Goal: Task Accomplishment & Management: Use online tool/utility

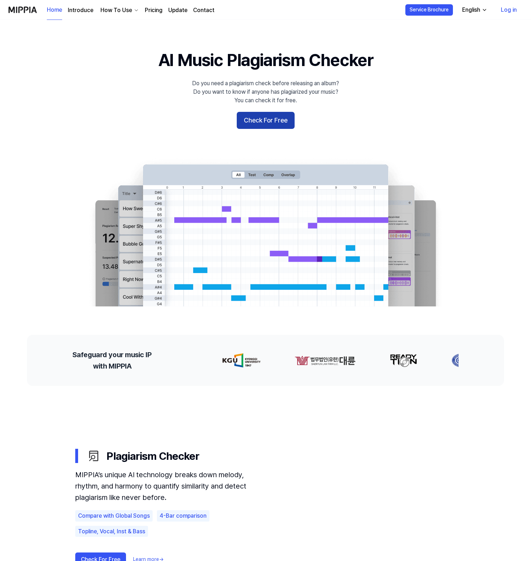
click at [277, 128] on button "Check For Free" at bounding box center [266, 120] width 58 height 17
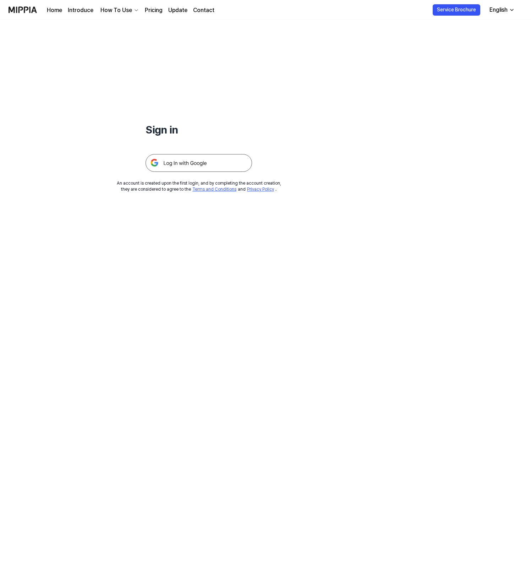
click at [223, 166] on img at bounding box center [199, 163] width 106 height 18
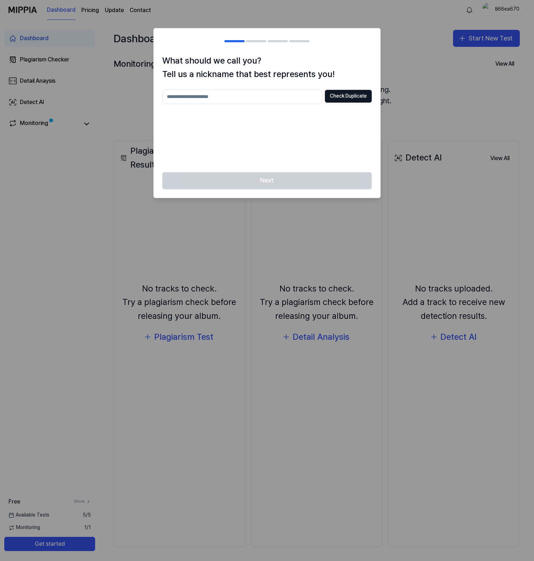
click at [266, 102] on input "text" at bounding box center [242, 97] width 160 height 14
type input "*******"
click at [351, 103] on div "******* Check Duplicate" at bounding box center [266, 97] width 209 height 14
click at [351, 96] on button "Check Duplicate" at bounding box center [348, 96] width 47 height 13
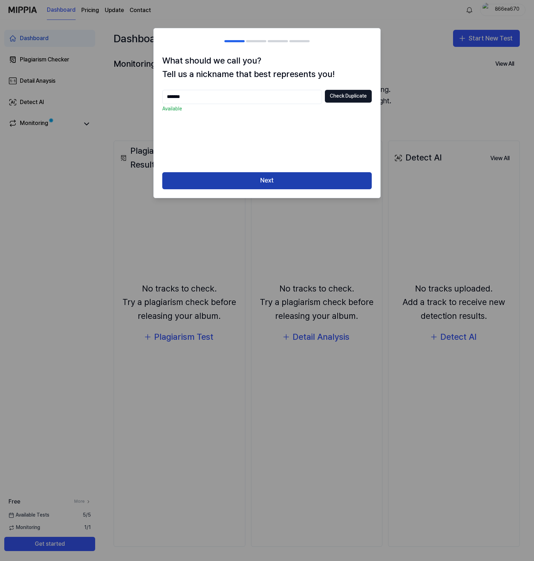
click at [291, 177] on button "Next" at bounding box center [266, 180] width 209 height 17
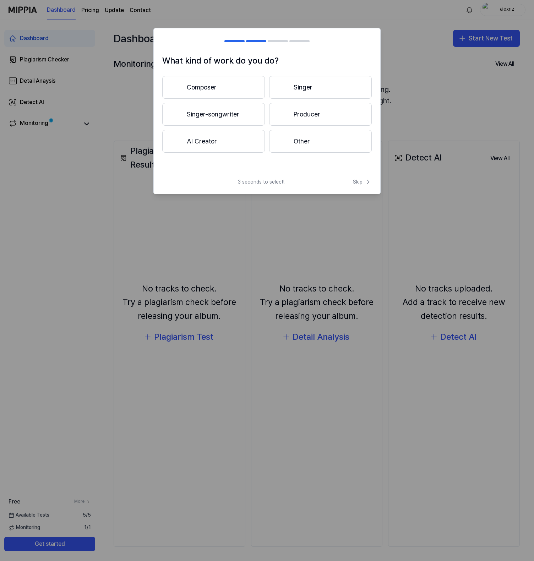
click at [308, 115] on button "Producer" at bounding box center [320, 114] width 103 height 23
click at [362, 179] on span "Skip" at bounding box center [362, 181] width 19 height 7
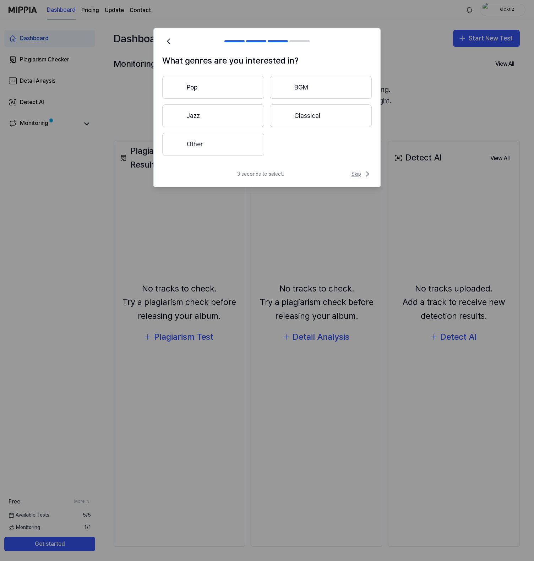
click at [360, 176] on span "Skip" at bounding box center [361, 174] width 20 height 9
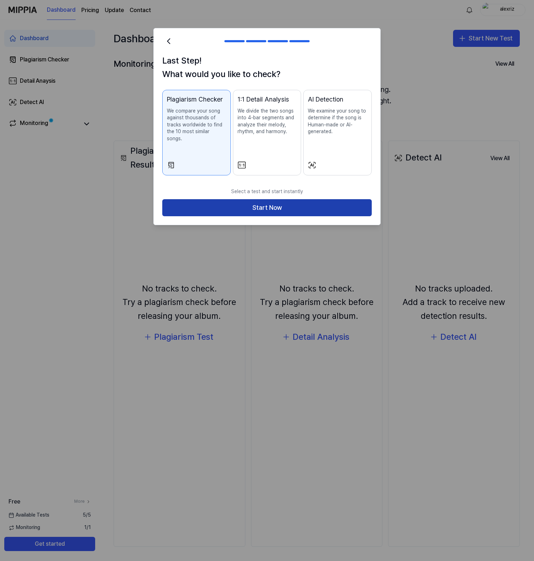
click at [312, 207] on button "Start Now" at bounding box center [266, 207] width 209 height 17
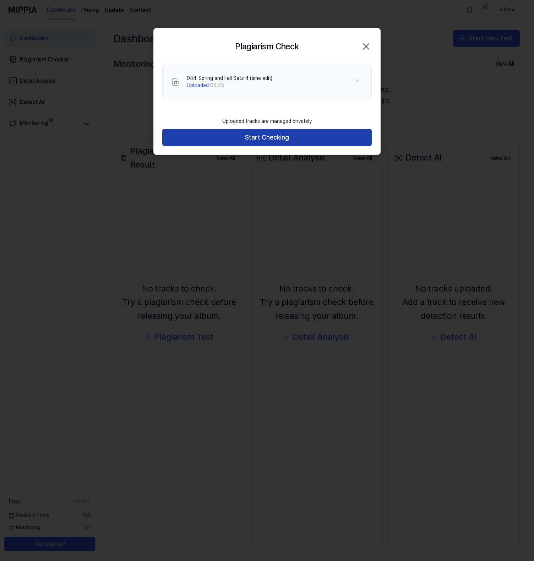
click at [301, 136] on button "Start Checking" at bounding box center [266, 137] width 209 height 17
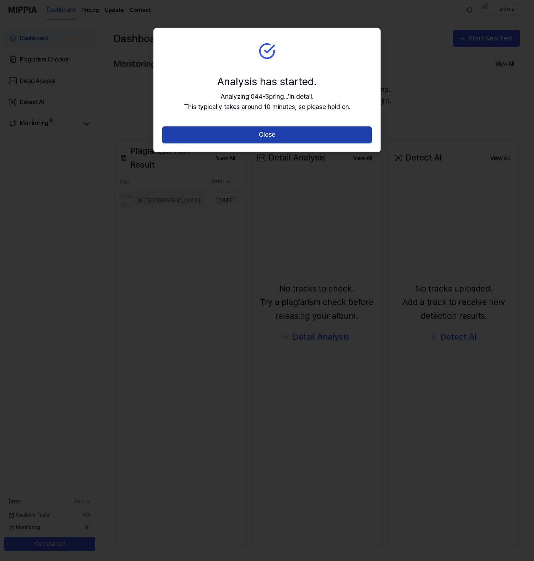
click at [286, 133] on button "Close" at bounding box center [266, 134] width 209 height 17
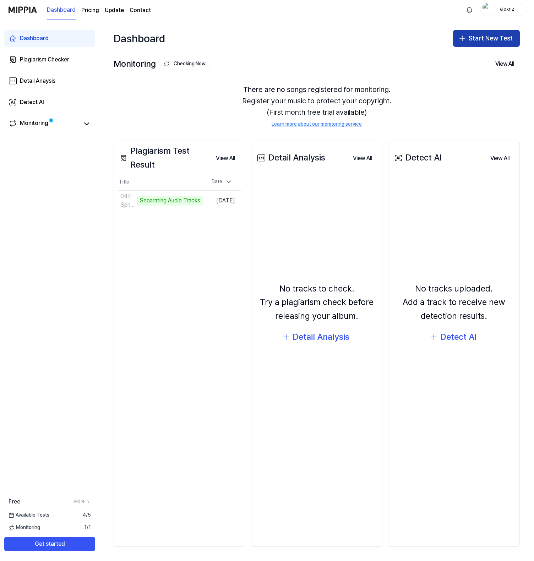
click at [471, 37] on button "Start New Test" at bounding box center [486, 38] width 67 height 17
click at [468, 58] on div "Plagiarism test" at bounding box center [469, 57] width 33 height 7
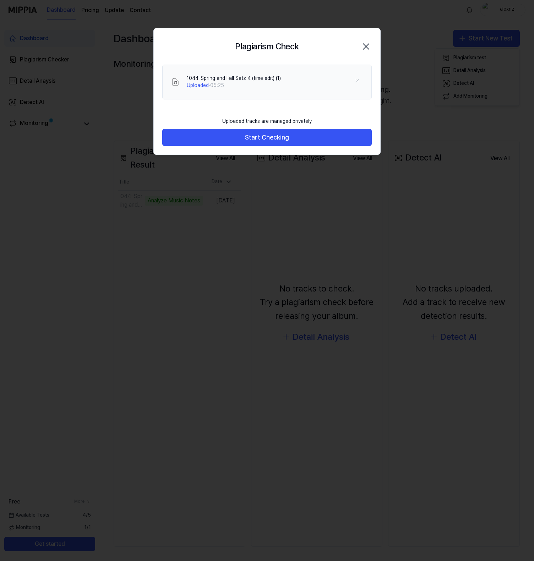
click at [297, 147] on div "Uploaded tracks are managed privately Start Checking" at bounding box center [267, 134] width 226 height 41
click at [300, 141] on button "Start Checking" at bounding box center [266, 137] width 209 height 17
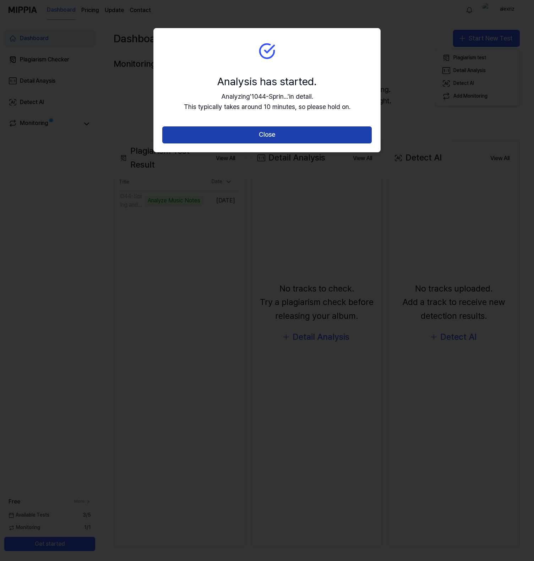
click at [291, 136] on button "Close" at bounding box center [266, 134] width 209 height 17
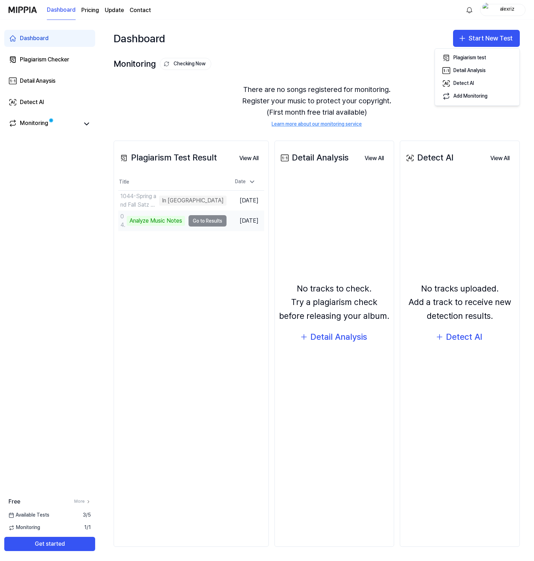
click at [201, 221] on td "044-Spring and Fall Satz 4 (time edit) Analyze Music Notes Go to Results" at bounding box center [172, 221] width 108 height 20
click at [207, 221] on td "044-Spring and Fall Satz 4 (time edit) Analyze Music Notes Go to Results" at bounding box center [172, 221] width 108 height 20
click at [218, 222] on td "044-Spring and Fall Satz 4 (time edit) Analyze Music Notes Go to Results" at bounding box center [172, 221] width 108 height 20
click at [242, 219] on td "Sep 20, 2025" at bounding box center [245, 221] width 38 height 20
click at [215, 220] on td "044-Spring and Fall Satz 4 (time edit) Analyze Music Notes Go to Results" at bounding box center [172, 221] width 108 height 20
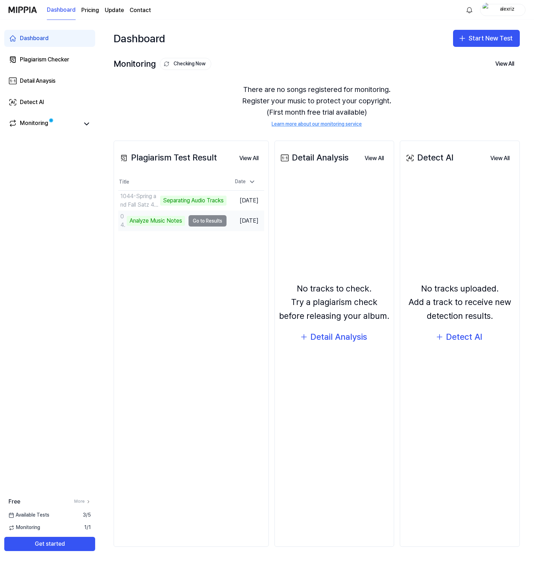
click at [198, 219] on td "044-Spring and Fall Satz 4 (time edit) Analyze Music Notes Go to Results" at bounding box center [172, 221] width 108 height 20
click at [199, 219] on td "044-Spring and Fall Satz 4 (time edit) Analyze Music Notes Go to Results" at bounding box center [172, 221] width 108 height 20
click at [204, 221] on td "044-Spring and Fall Satz 4 (time edit) Analyze Music Notes Go to Results" at bounding box center [172, 221] width 108 height 20
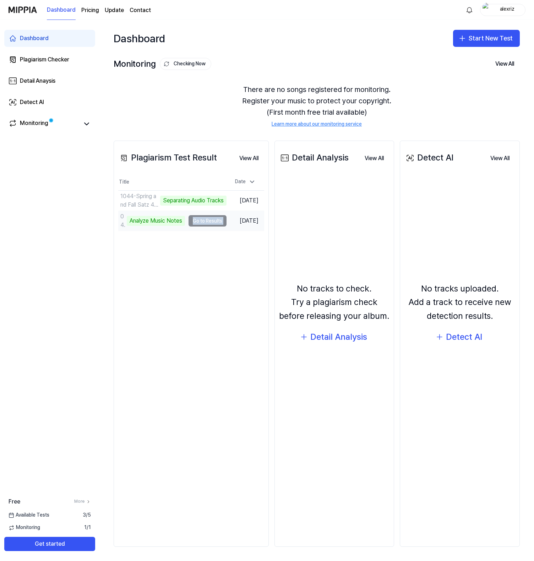
click at [199, 219] on td "044-Spring and Fall Satz 4 (time edit) Analyze Music Notes Go to Results" at bounding box center [172, 221] width 108 height 20
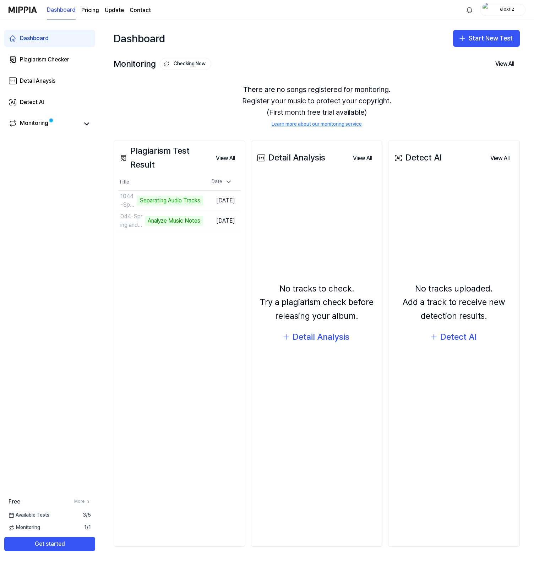
click at [159, 158] on div "Plagiarism Test Result" at bounding box center [164, 157] width 92 height 27
click at [224, 155] on button "View All" at bounding box center [225, 158] width 31 height 14
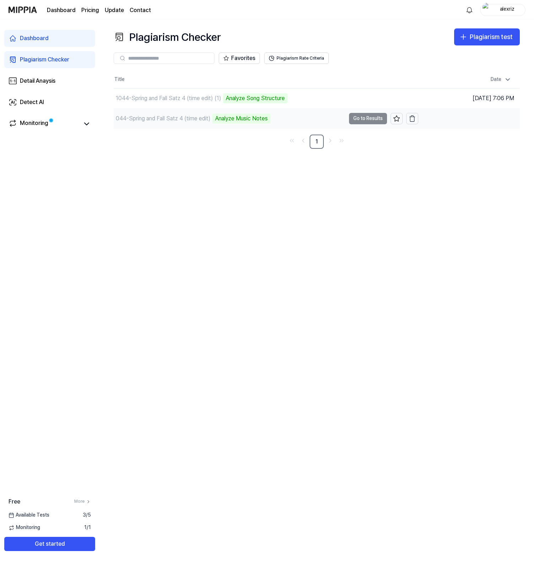
click at [356, 118] on td "044-Spring and Fall Satz 4 (time edit) Analyze Music Notes Go to Results" at bounding box center [266, 119] width 305 height 20
click at [351, 119] on td "044-Spring and Fall Satz 4 (time edit) Analyze Music Notes Go to Results" at bounding box center [266, 119] width 305 height 20
click at [248, 120] on div "Analyze Music Notes" at bounding box center [241, 119] width 58 height 10
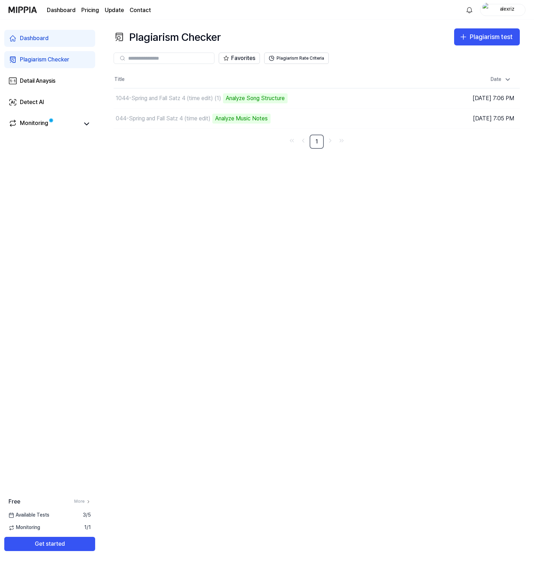
click at [239, 165] on div "Plagiarism Checker Plagiarism test Plagiarism Checker Detail Analysis Detect AI…" at bounding box center [316, 290] width 434 height 541
click at [369, 116] on td "044-Spring and Fall Satz 4 (time edit) Analyze Music Notes Go to Results" at bounding box center [266, 119] width 305 height 20
click at [278, 99] on div "Analyze Song Structure" at bounding box center [255, 98] width 65 height 10
click at [84, 122] on icon at bounding box center [86, 124] width 9 height 9
click at [90, 123] on icon at bounding box center [86, 124] width 9 height 9
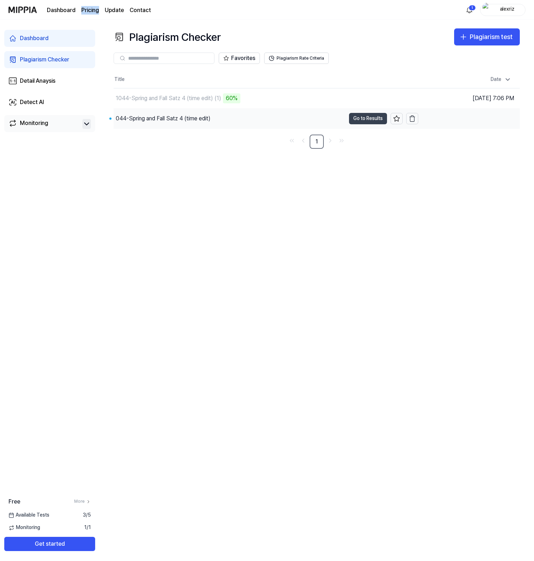
click at [362, 117] on button "Go to Results" at bounding box center [368, 118] width 38 height 11
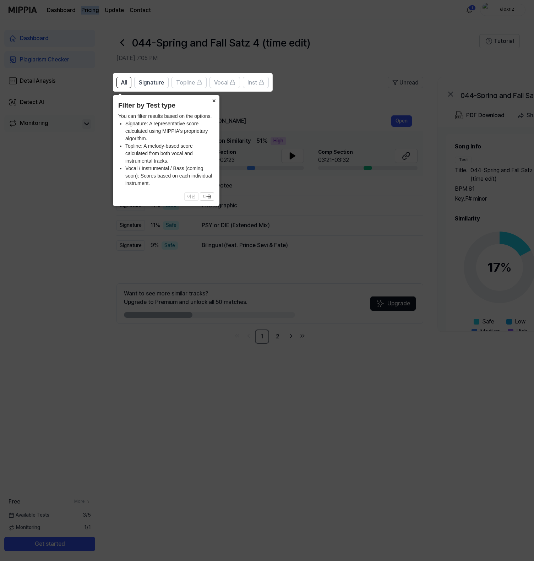
click at [214, 101] on button "×" at bounding box center [213, 100] width 11 height 10
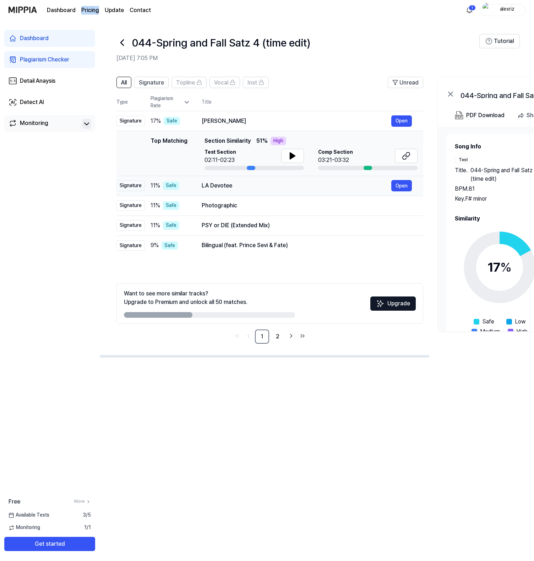
click at [220, 187] on div "LA Devotee" at bounding box center [297, 185] width 190 height 9
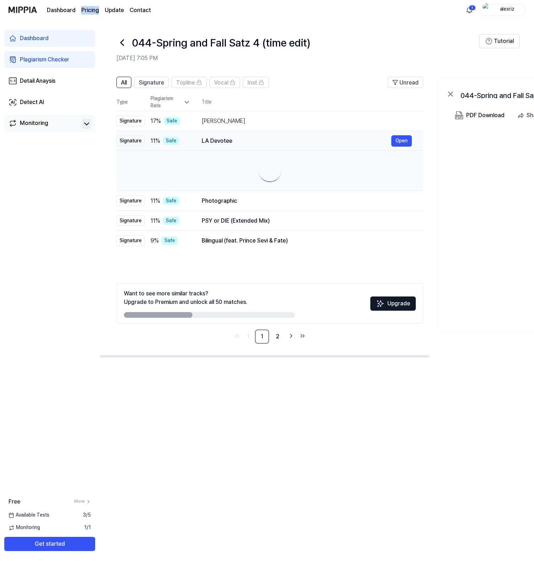
click at [220, 187] on td at bounding box center [269, 171] width 307 height 40
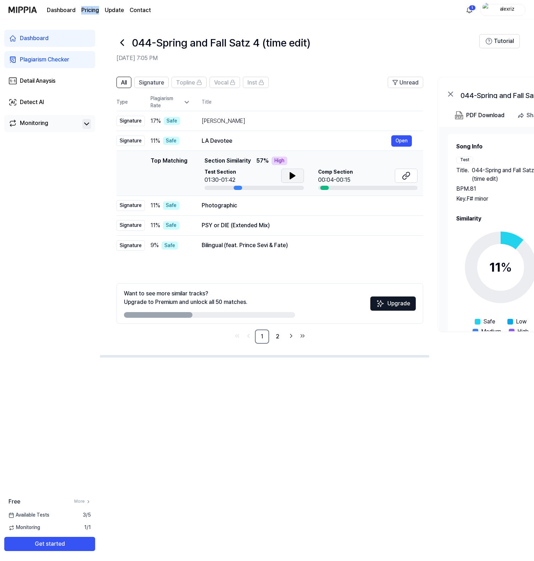
click at [285, 177] on button at bounding box center [292, 176] width 23 height 14
click at [412, 171] on button at bounding box center [406, 176] width 23 height 14
click at [242, 121] on div "Doyal Bainda Rakho" at bounding box center [297, 121] width 190 height 9
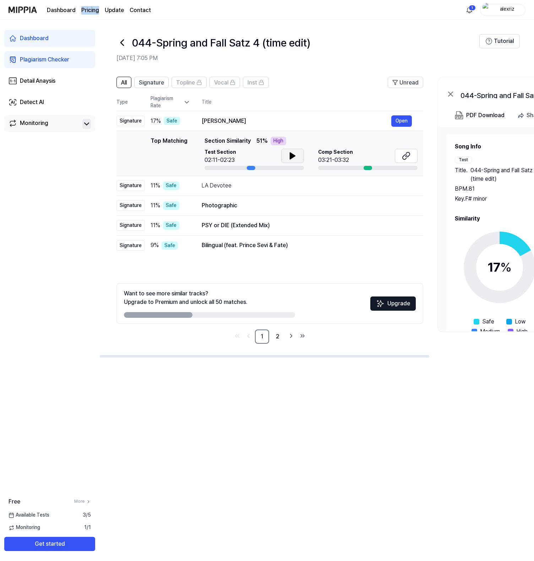
click at [291, 157] on icon at bounding box center [292, 156] width 5 height 6
click at [291, 157] on icon at bounding box center [292, 156] width 9 height 9
click at [405, 159] on icon at bounding box center [405, 157] width 4 height 5
click at [123, 40] on icon at bounding box center [122, 43] width 3 height 6
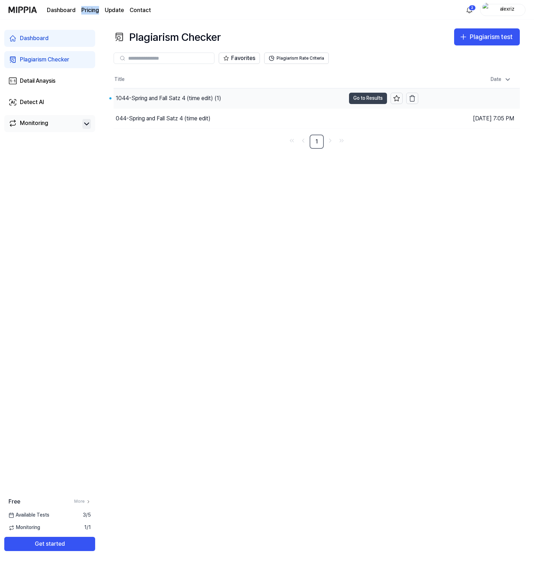
click at [355, 95] on button "Go to Results" at bounding box center [368, 98] width 38 height 11
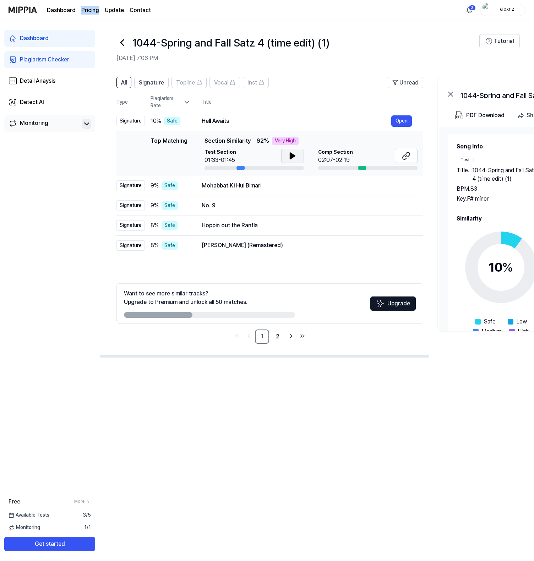
click at [299, 154] on button at bounding box center [292, 156] width 23 height 14
click at [400, 160] on button at bounding box center [406, 156] width 23 height 14
click at [327, 206] on div "No. 9" at bounding box center [297, 205] width 190 height 9
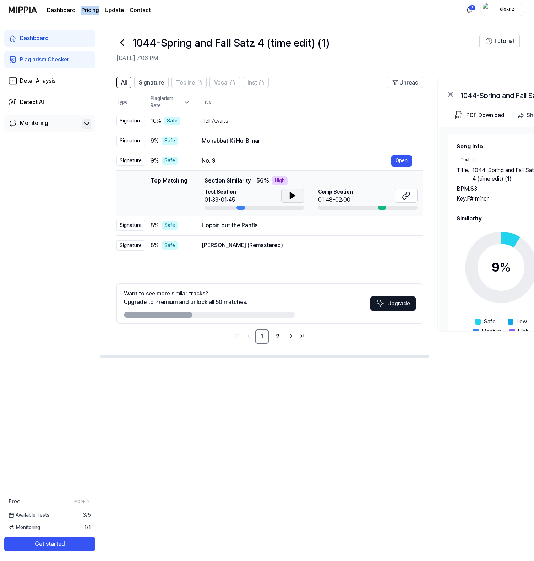
click at [292, 195] on icon at bounding box center [292, 195] width 5 height 6
click at [292, 195] on icon at bounding box center [292, 195] width 9 height 9
click at [400, 195] on button at bounding box center [406, 195] width 23 height 14
